Goal: Task Accomplishment & Management: Use online tool/utility

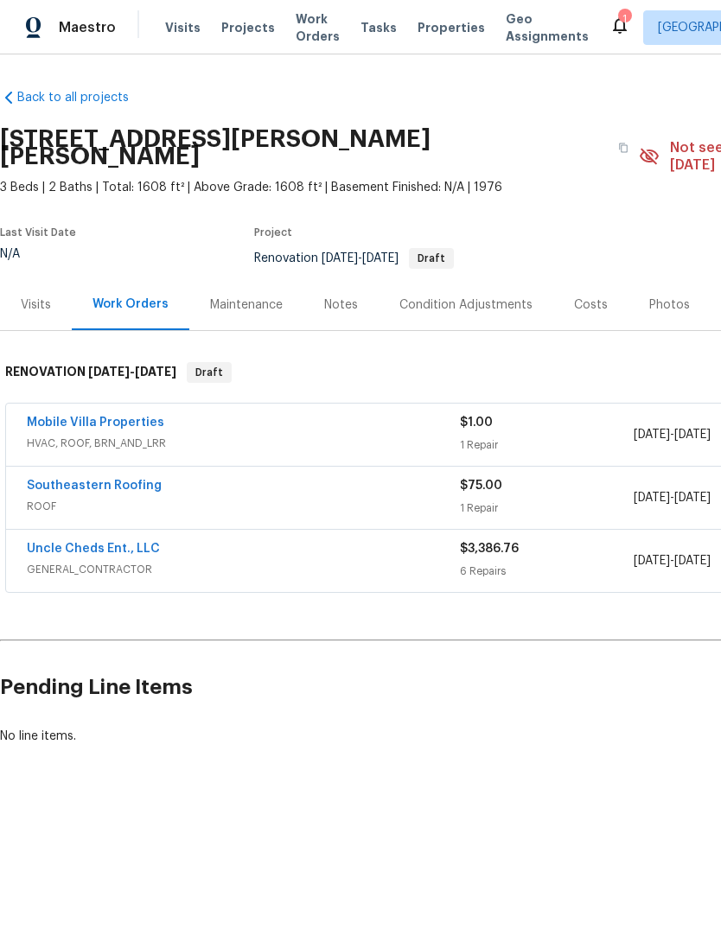
click at [476, 298] on div "Condition Adjustments" at bounding box center [466, 304] width 175 height 51
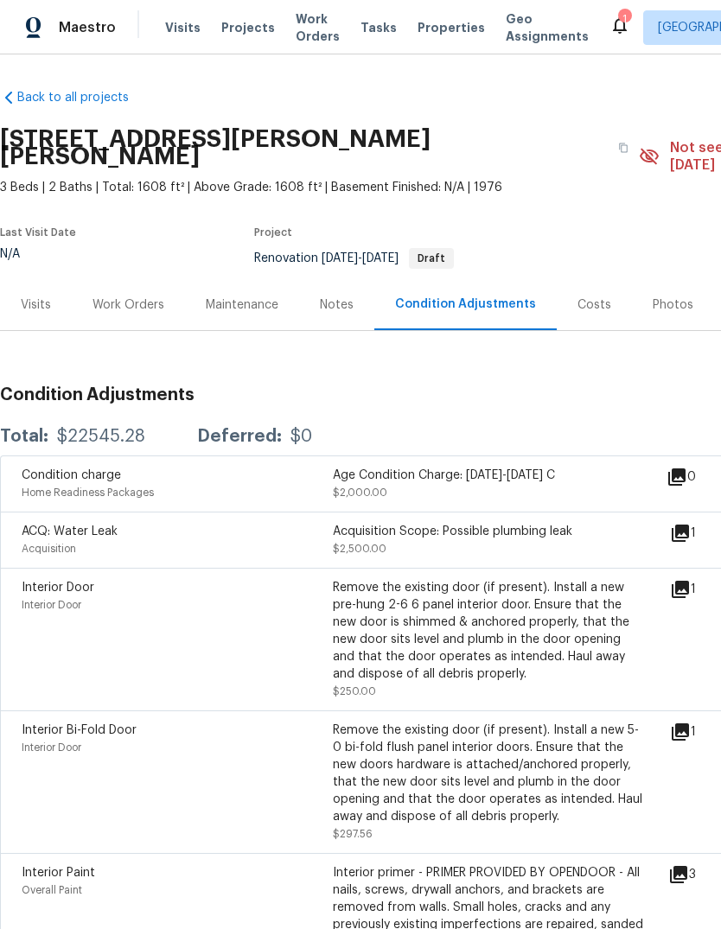
click at [150, 297] on div "Work Orders" at bounding box center [129, 305] width 72 height 17
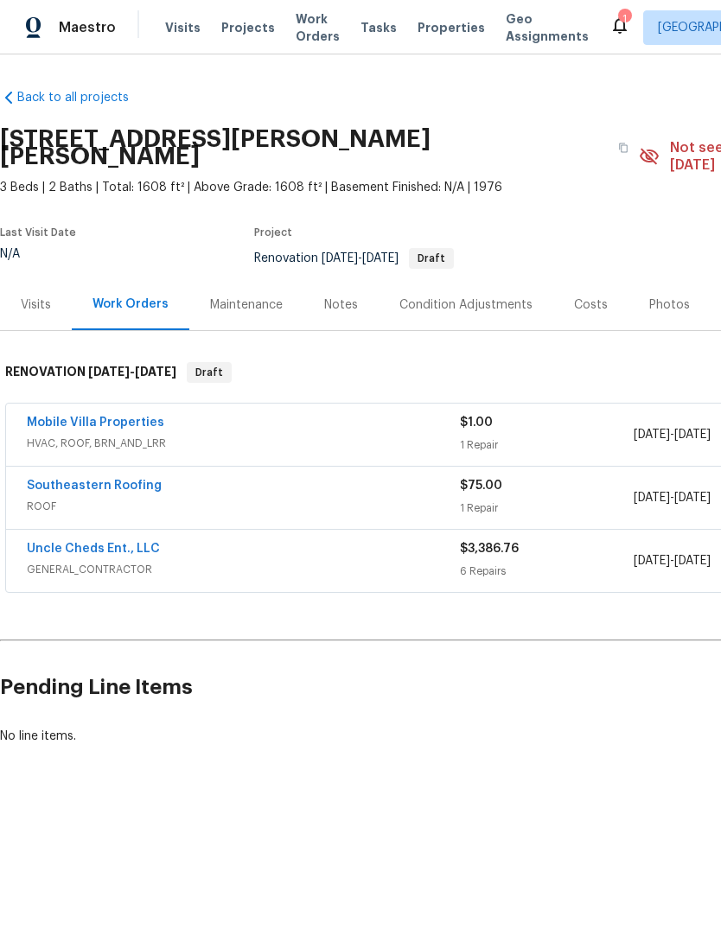
click at [69, 417] on link "Mobile Villa Properties" at bounding box center [95, 423] width 137 height 12
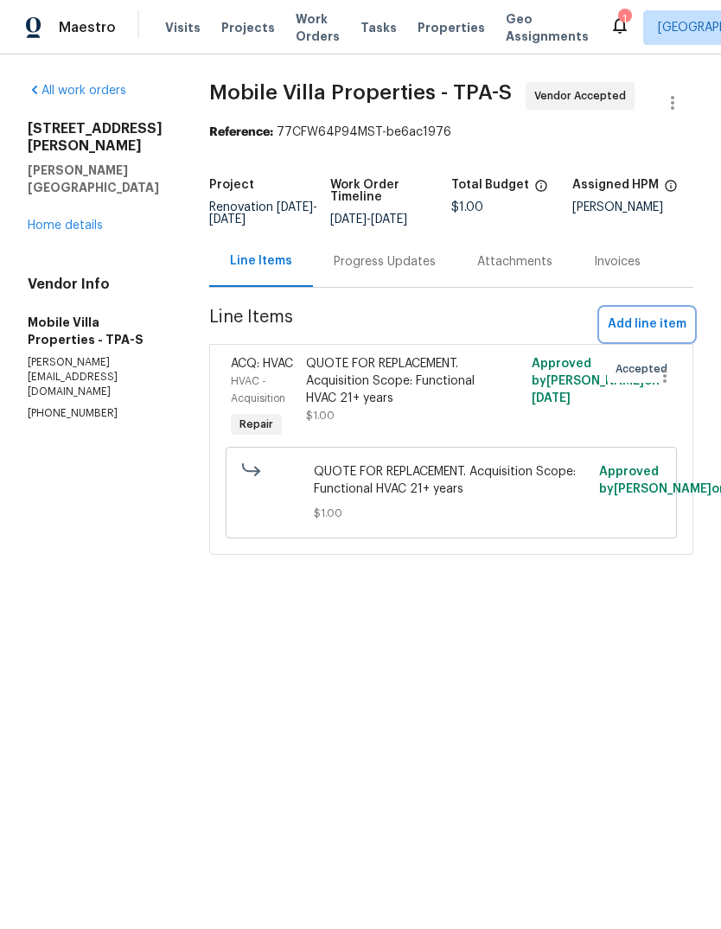
click at [669, 325] on span "Add line item" at bounding box center [647, 325] width 79 height 22
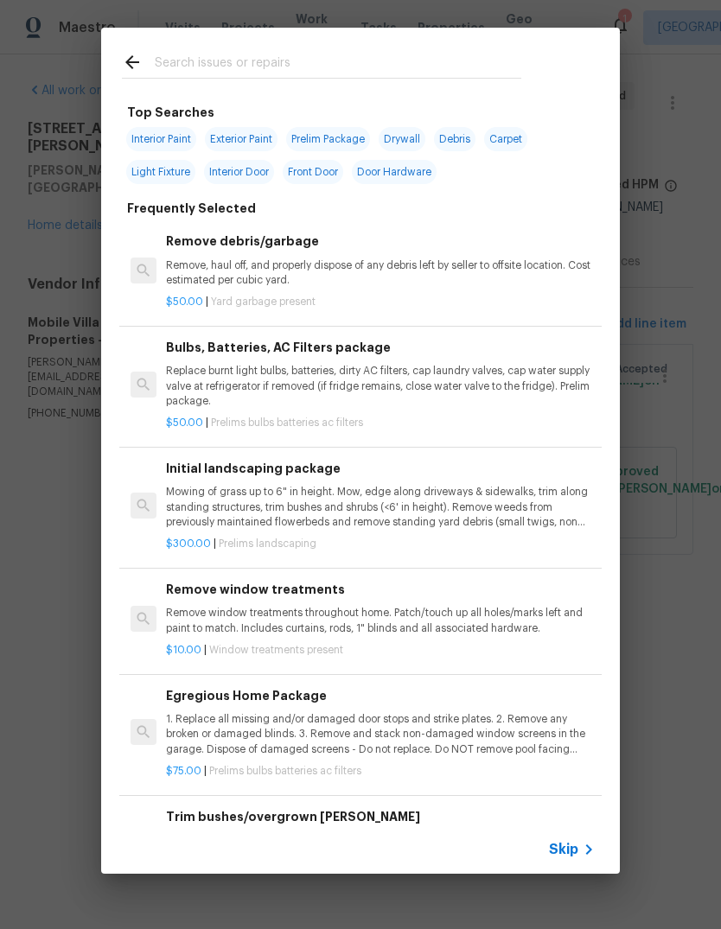
click at [254, 138] on span "Exterior Paint" at bounding box center [241, 139] width 73 height 24
type input "Exterior Paint"
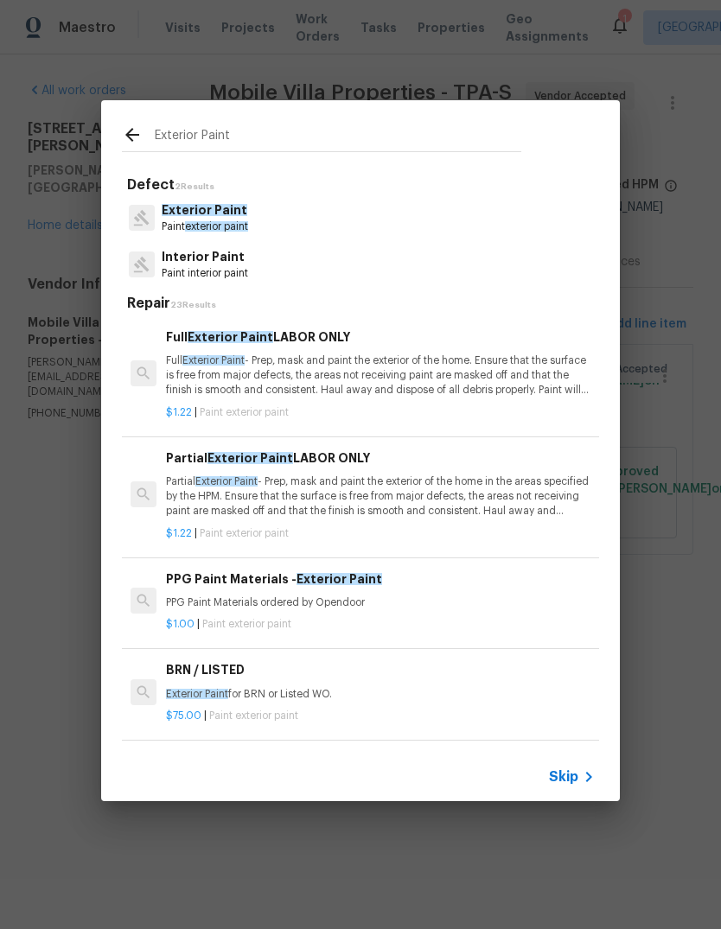
click at [216, 212] on span "Exterior Paint" at bounding box center [205, 210] width 86 height 12
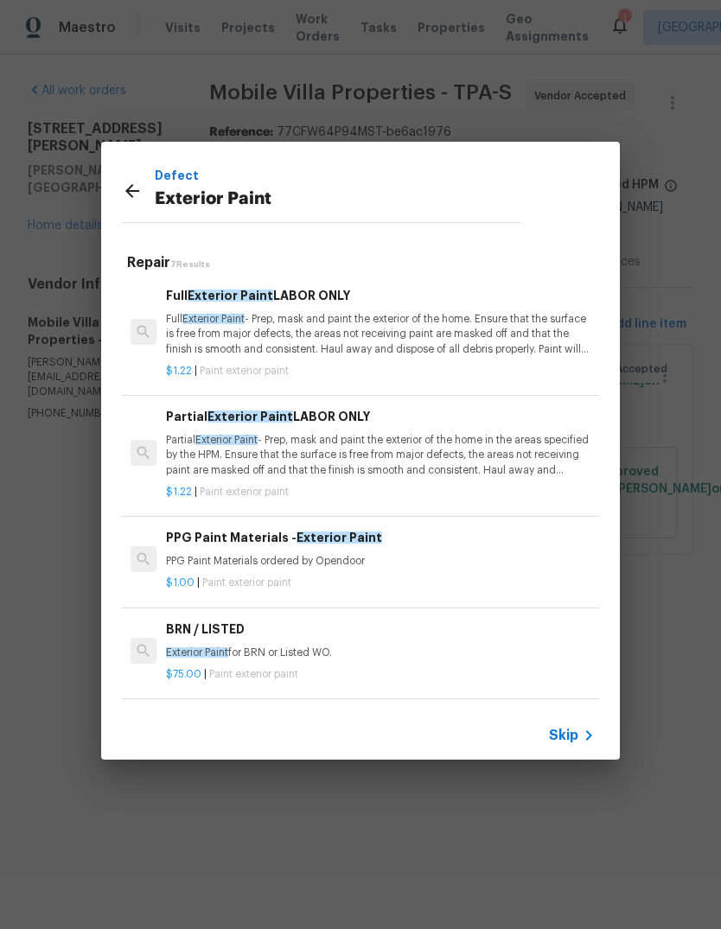
click at [132, 201] on icon at bounding box center [132, 191] width 21 height 21
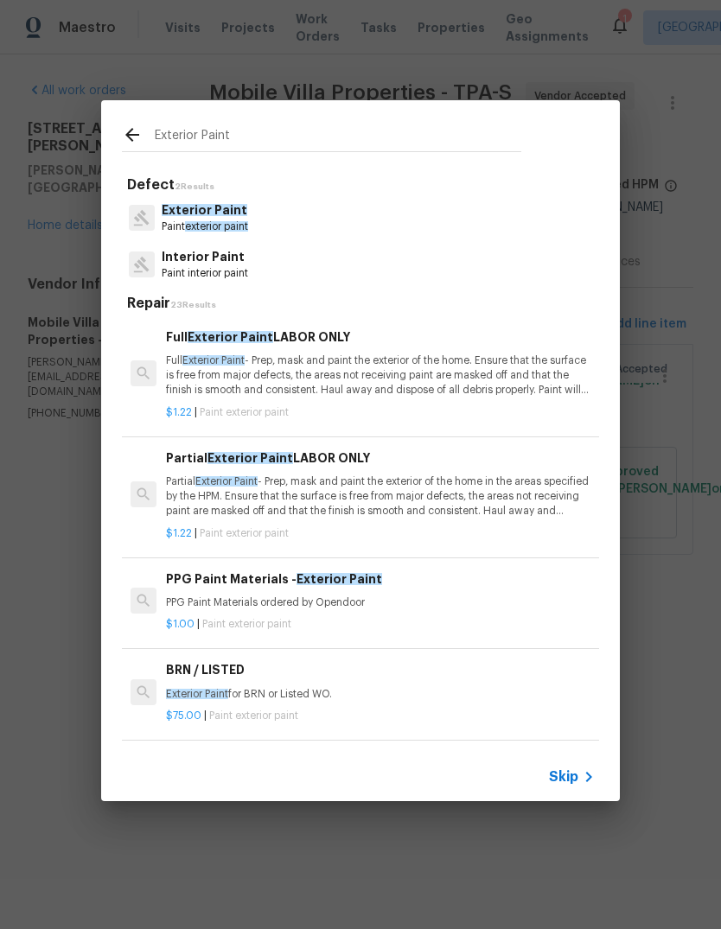
click at [166, 149] on input "Exterior Paint" at bounding box center [338, 138] width 367 height 26
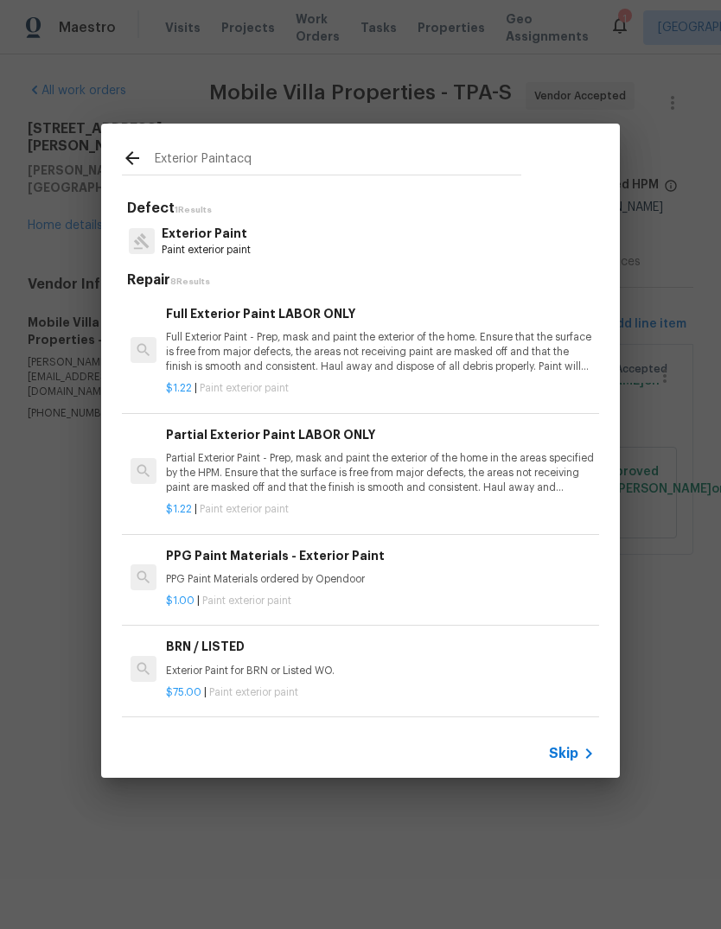
type input "Exterior Paintacq"
click at [127, 156] on icon at bounding box center [132, 158] width 21 height 21
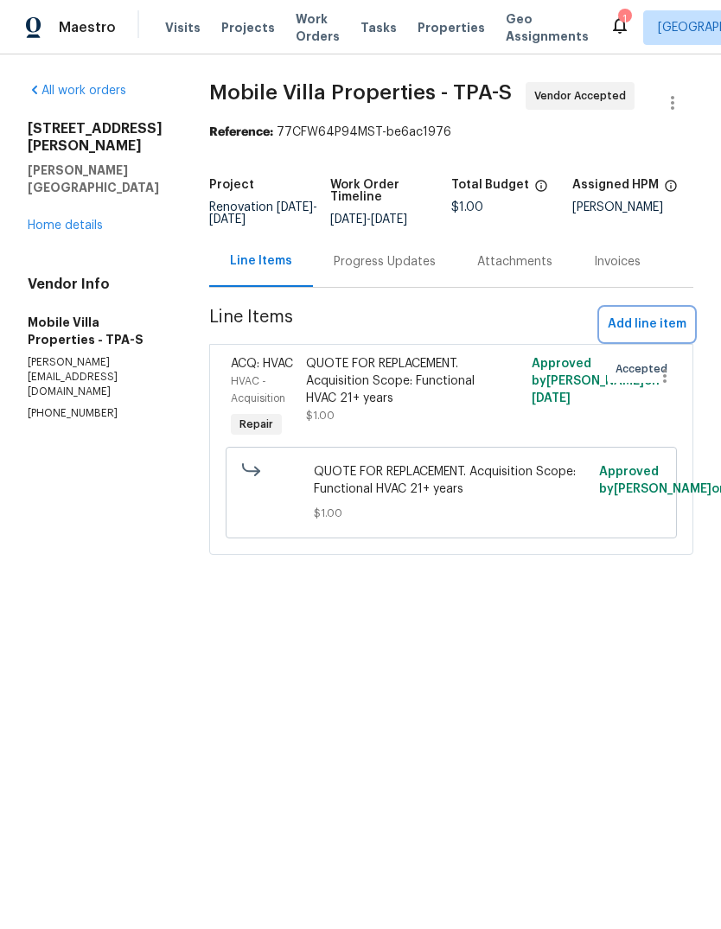
click at [666, 329] on span "Add line item" at bounding box center [647, 325] width 79 height 22
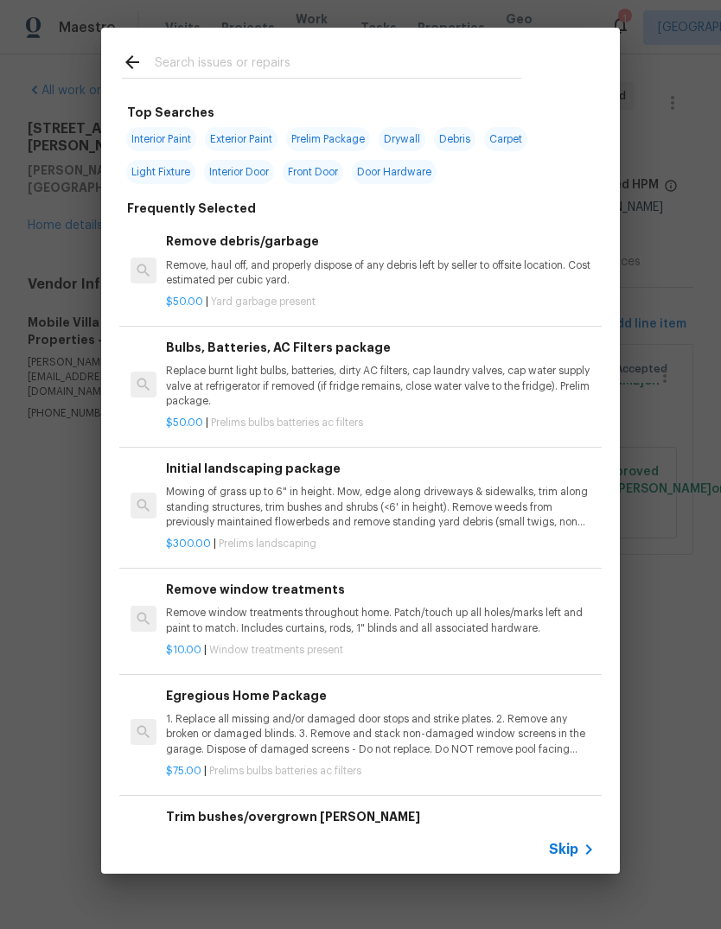
click at [198, 77] on input "text" at bounding box center [338, 65] width 367 height 26
type input "Acq"
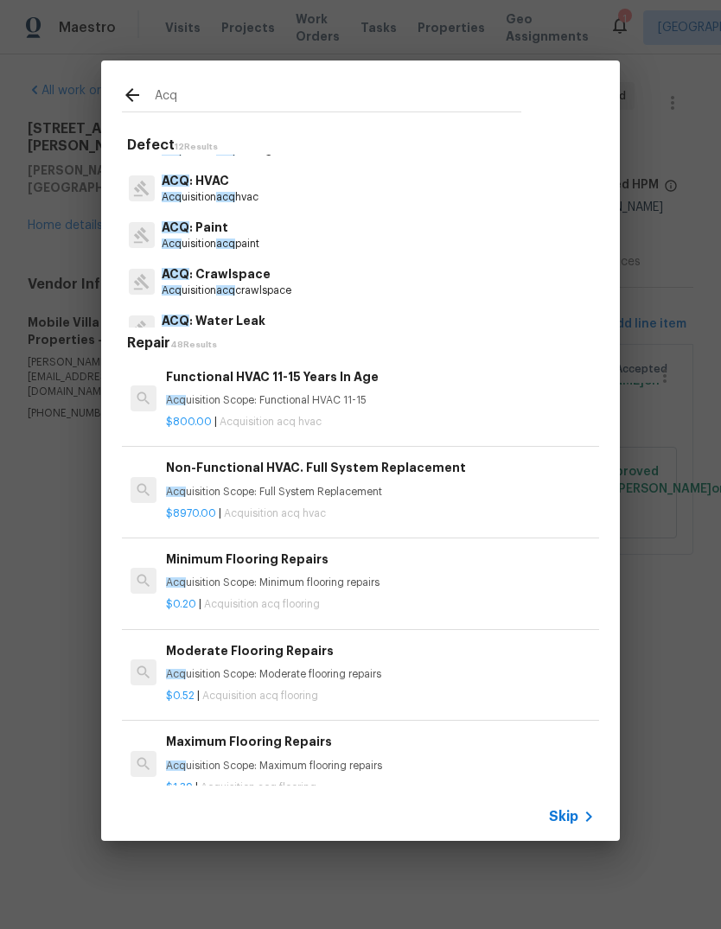
scroll to position [175, 0]
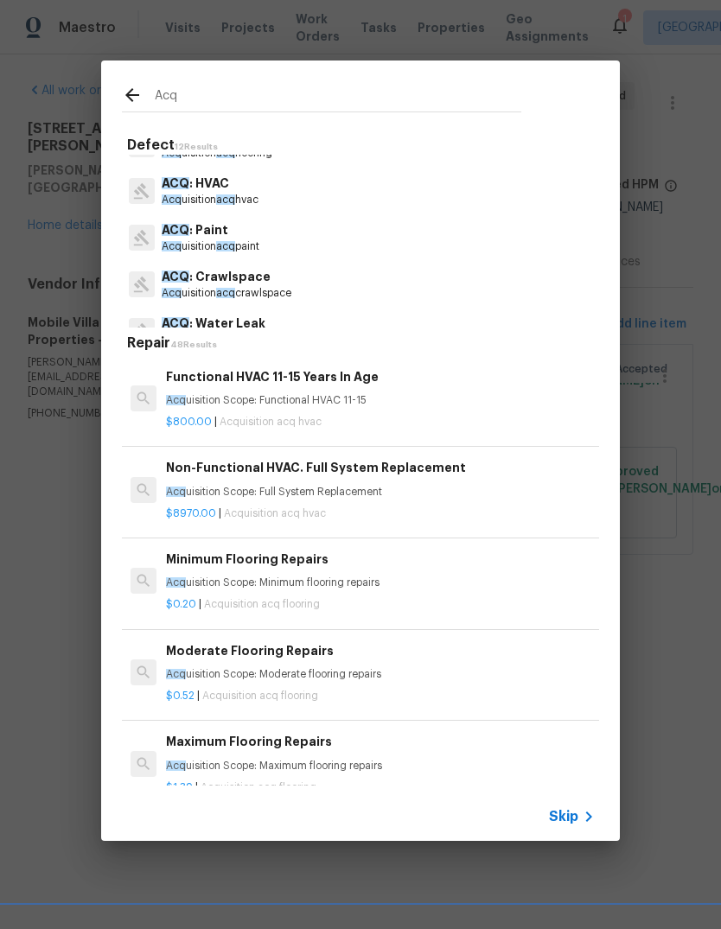
click at [219, 247] on span "acq" at bounding box center [225, 246] width 19 height 10
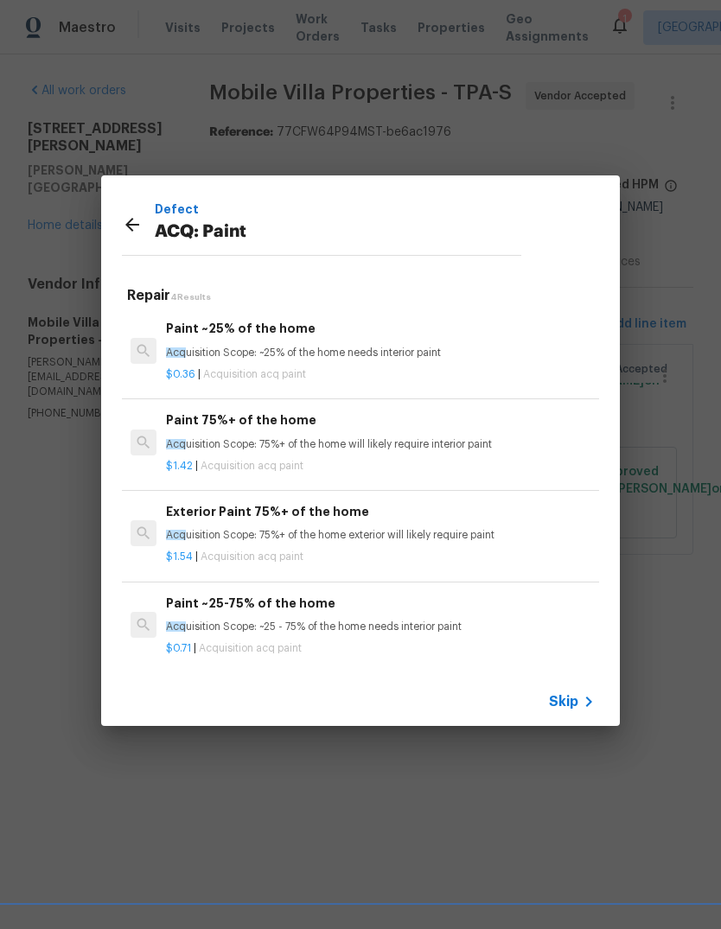
click at [457, 533] on p "Acq uisition Scope: 75%+ of the home exterior will likely require paint" at bounding box center [380, 535] width 429 height 15
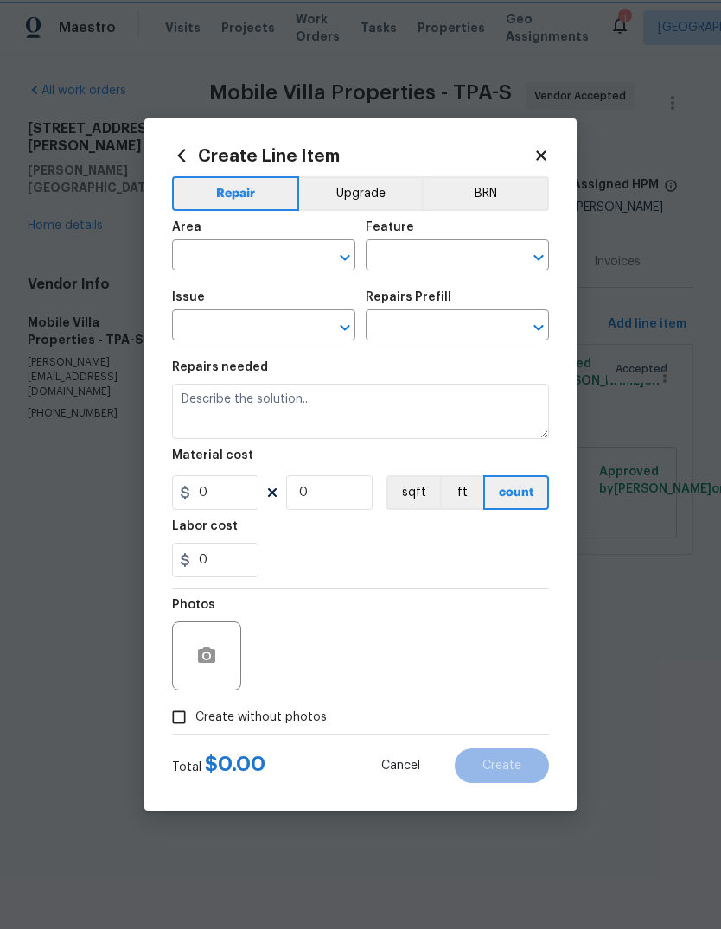
type input "Acquisition"
type input "ACQ: Paint"
type textarea "Acquisition Scope: 75%+ of the home exterior will likely require paint"
type input "1"
type input "Exterior Paint 75%+ of the home $1.54"
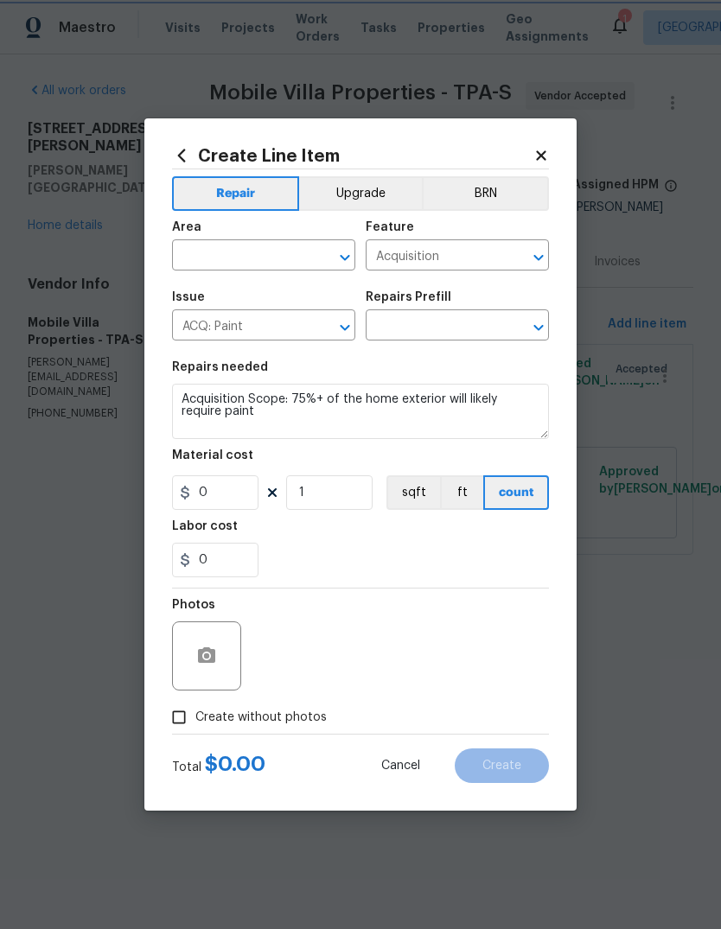
type input "1.54"
click at [359, 500] on input "1" at bounding box center [329, 493] width 86 height 35
click at [552, 144] on div "Create Line Item Repair Upgrade BRN Area ​ Feature Acquisition ​ Issue ACQ: Pai…" at bounding box center [360, 464] width 432 height 693
click at [569, 158] on div "Create Line Item Repair Upgrade BRN Area ​ Feature Acquisition ​ Issue ACQ: Pai…" at bounding box center [360, 464] width 432 height 693
click at [540, 161] on icon at bounding box center [541, 156] width 16 height 16
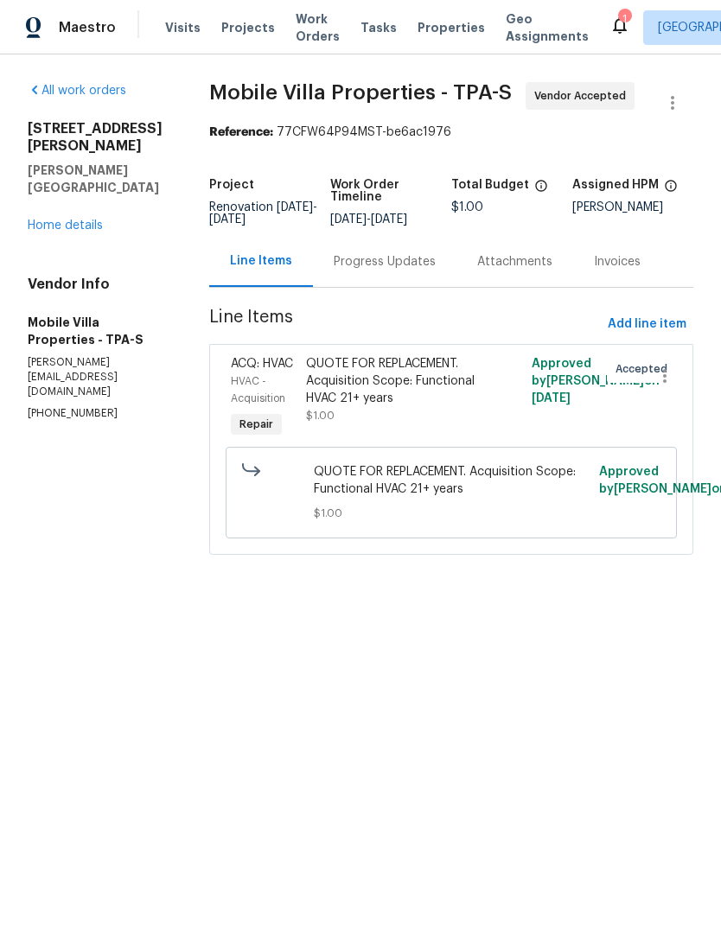
click at [80, 220] on link "Home details" at bounding box center [65, 226] width 75 height 12
